Goal: Navigation & Orientation: Find specific page/section

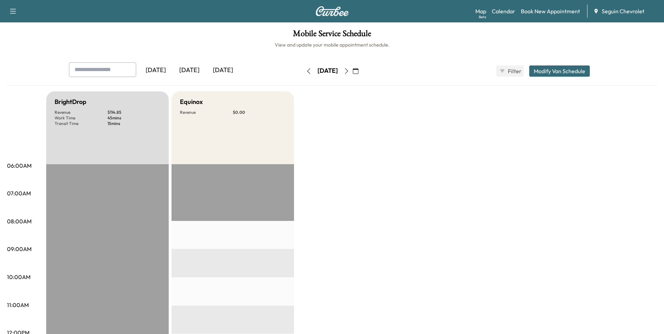
click at [199, 72] on div "[DATE]" at bounding box center [189, 70] width 34 height 16
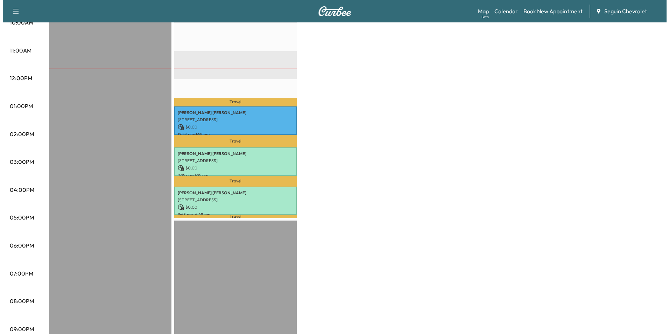
scroll to position [219, 0]
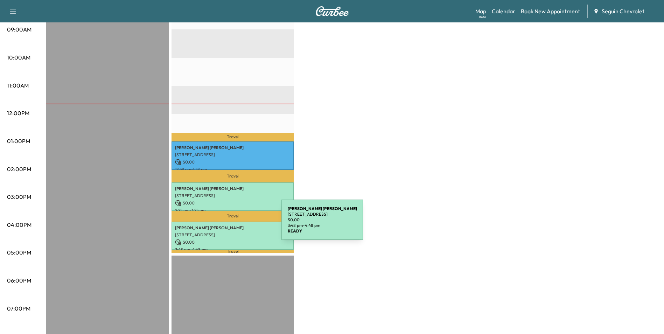
click at [229, 225] on p "[PERSON_NAME]" at bounding box center [232, 228] width 115 height 6
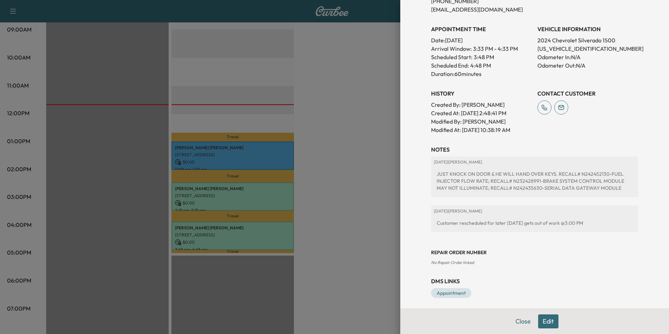
scroll to position [178, 0]
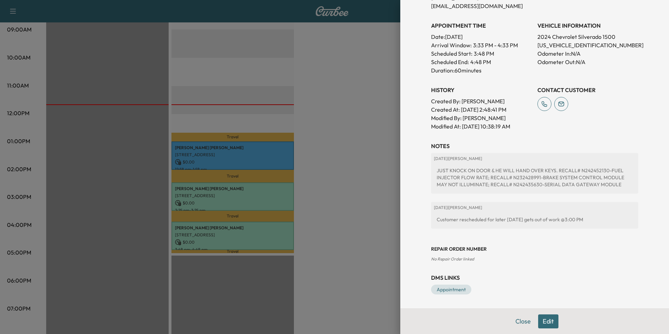
click at [332, 209] on div at bounding box center [334, 167] width 669 height 334
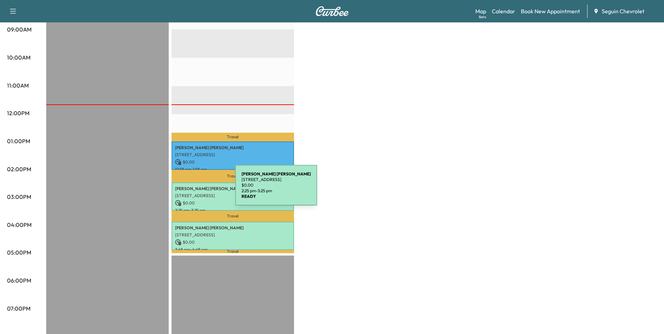
click at [183, 189] on div "[PERSON_NAME] [PERSON_NAME] [STREET_ADDRESS] $ 0.00 2:25 pm - 3:25 pm" at bounding box center [232, 196] width 122 height 28
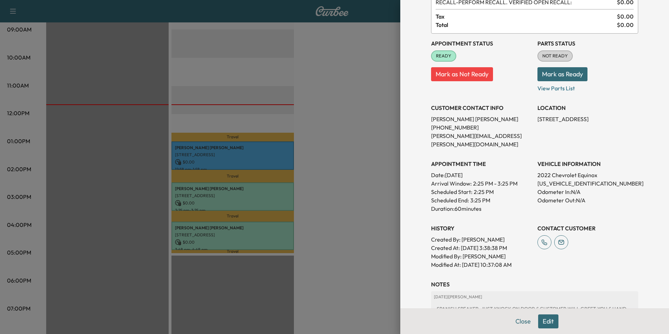
scroll to position [136, 0]
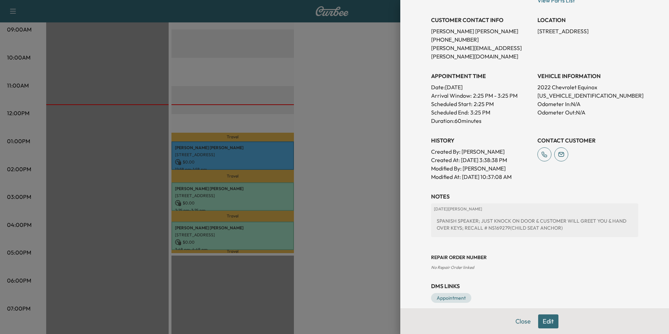
click at [385, 195] on div at bounding box center [334, 167] width 669 height 334
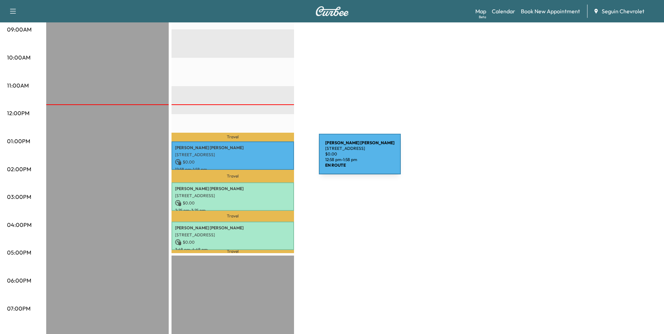
click at [266, 159] on p "$ 0.00" at bounding box center [232, 162] width 115 height 6
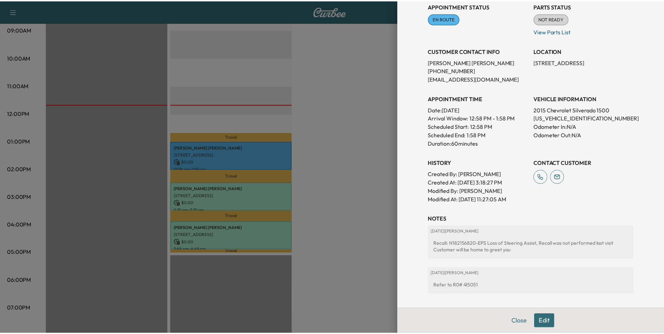
scroll to position [82, 0]
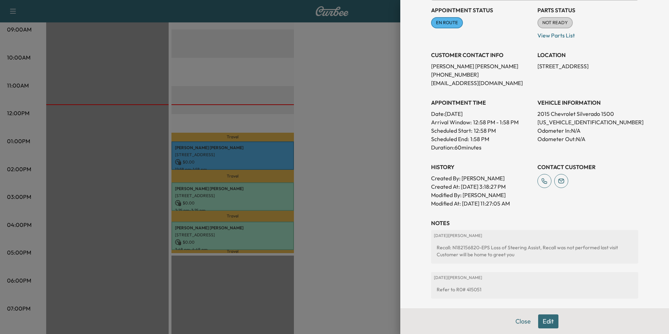
click at [382, 172] on div at bounding box center [334, 167] width 669 height 334
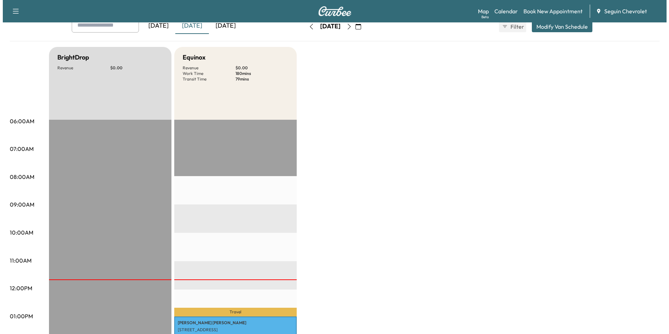
scroll to position [0, 0]
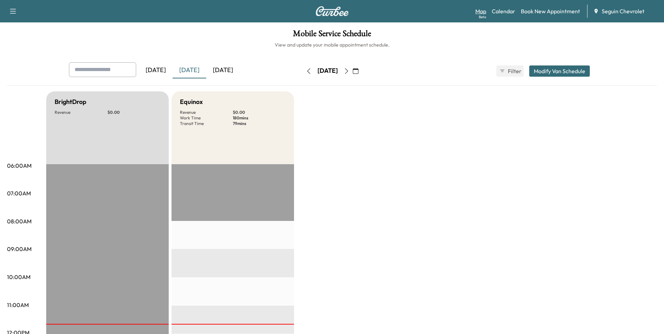
click at [481, 12] on link "Map Beta" at bounding box center [480, 11] width 11 height 8
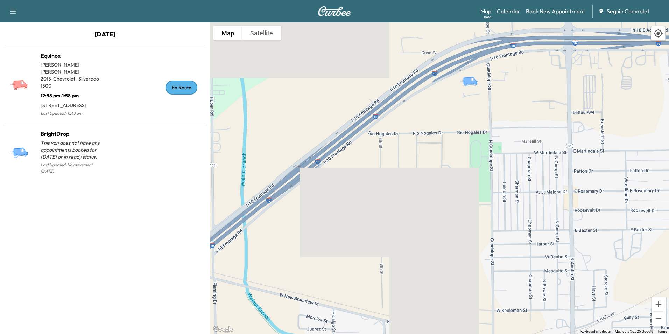
drag, startPoint x: 503, startPoint y: 122, endPoint x: 465, endPoint y: 232, distance: 116.6
click at [465, 232] on div "To activate drag with keyboard, press Alt + Enter. Once in keyboard drag state,…" at bounding box center [439, 177] width 459 height 311
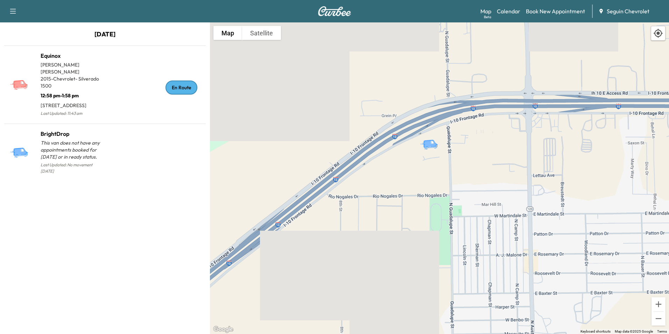
drag, startPoint x: 471, startPoint y: 117, endPoint x: 430, endPoint y: 181, distance: 76.3
click at [430, 181] on div "To activate drag with keyboard, press Alt + Enter. Once in keyboard drag state,…" at bounding box center [439, 177] width 459 height 311
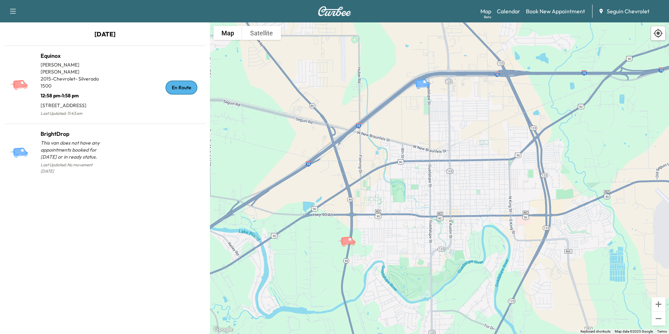
drag, startPoint x: 421, startPoint y: 182, endPoint x: 408, endPoint y: 110, distance: 73.1
click at [408, 110] on div "To activate drag with keyboard, press Alt + Enter. Once in keyboard drag state,…" at bounding box center [439, 177] width 459 height 311
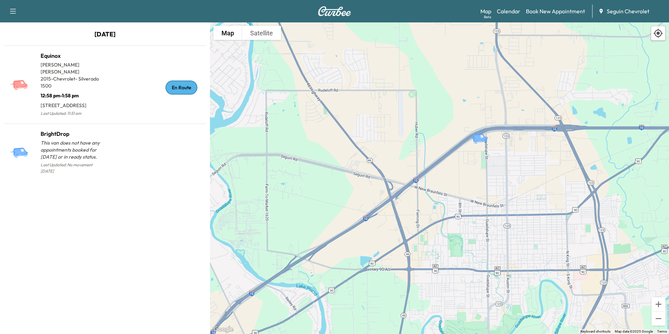
drag, startPoint x: 345, startPoint y: 93, endPoint x: 403, endPoint y: 149, distance: 80.4
click at [403, 149] on div "To activate drag with keyboard, press Alt + Enter. Once in keyboard drag state,…" at bounding box center [439, 177] width 459 height 311
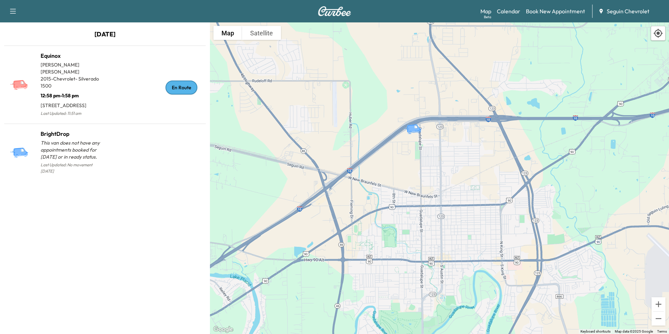
drag, startPoint x: 333, startPoint y: 110, endPoint x: 270, endPoint y: 92, distance: 64.9
click at [270, 92] on div "To activate drag with keyboard, press Alt + Enter. Once in keyboard drag state,…" at bounding box center [439, 177] width 459 height 311
